Goal: Check status: Check status

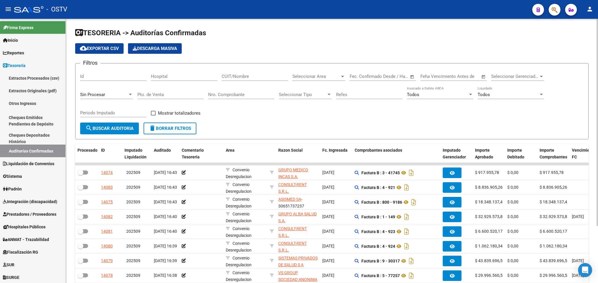
click at [104, 129] on span "search Buscar Auditoria" at bounding box center [109, 128] width 48 height 5
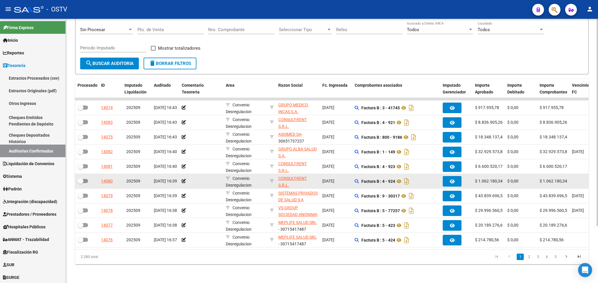
scroll to position [73, 0]
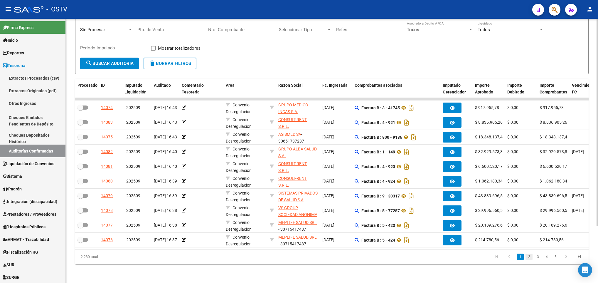
click at [528, 258] on link "2" at bounding box center [529, 256] width 7 height 6
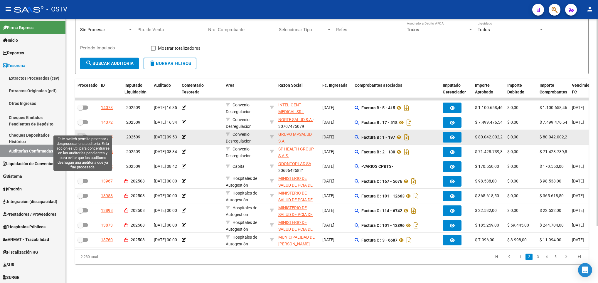
click at [86, 135] on span at bounding box center [83, 137] width 11 height 4
click at [80, 139] on input "checkbox" at bounding box center [80, 139] width 0 height 0
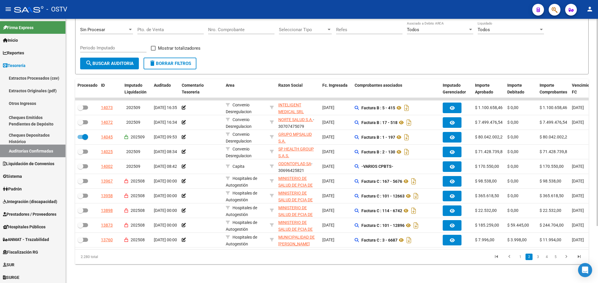
click at [108, 61] on span "search Buscar Auditoria" at bounding box center [109, 63] width 48 height 5
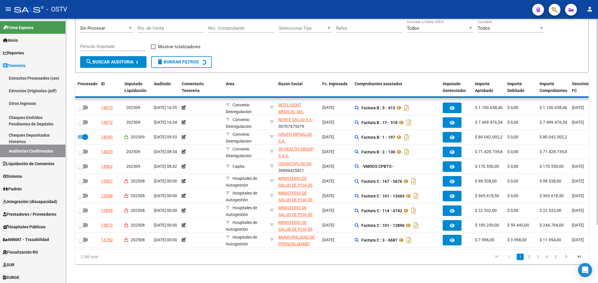
checkbox input "false"
